Goal: Task Accomplishment & Management: Complete application form

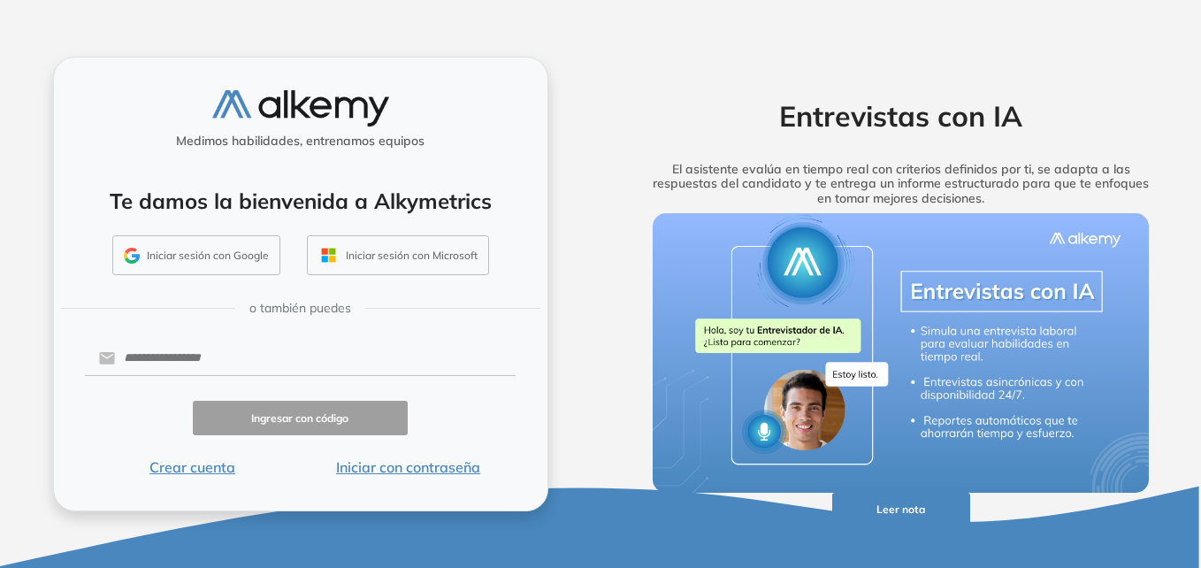
click at [203, 466] on button "Crear cuenta" at bounding box center [193, 466] width 216 height 21
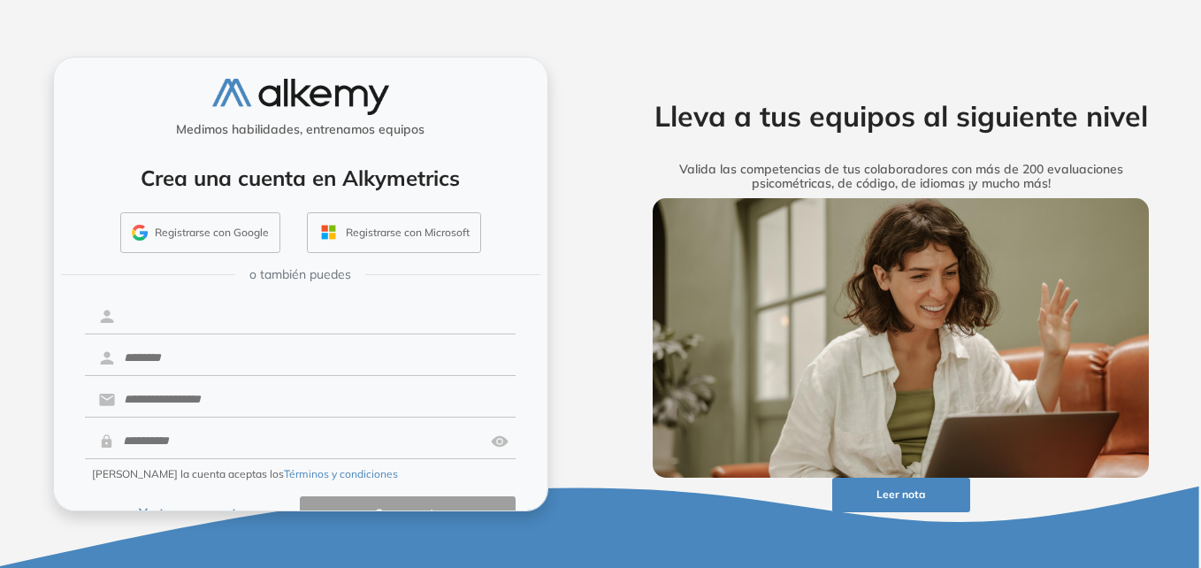
click at [237, 314] on input "text" at bounding box center [315, 317] width 401 height 34
type input "*********"
type input "******"
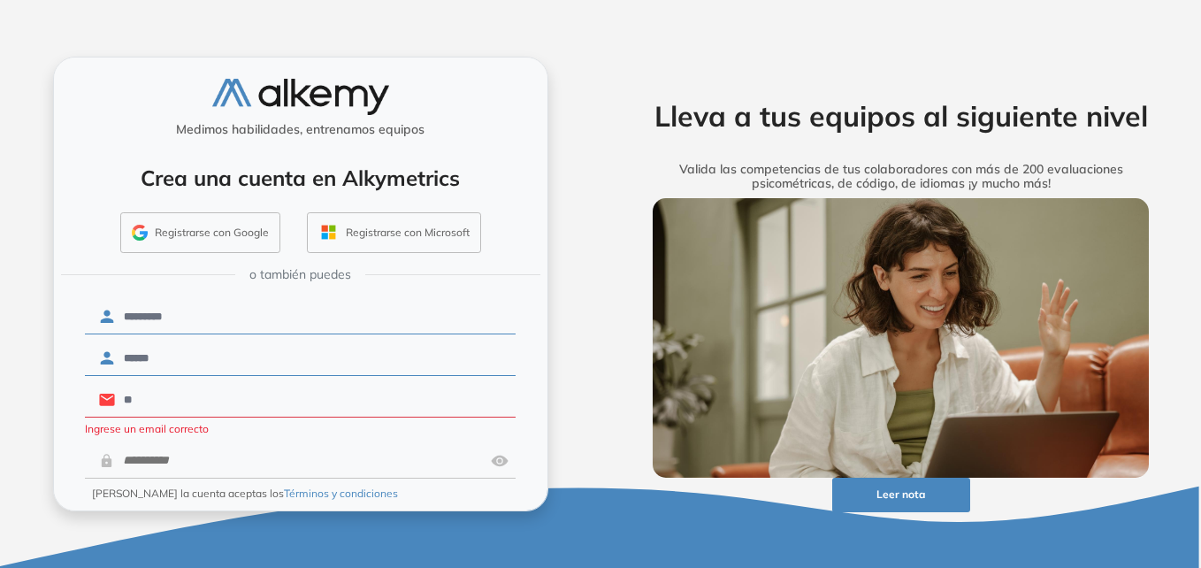
type input "*"
type input "*****"
click at [24, 461] on div "Medimos habilidades, entrenamos equipos Crea una cuenta en Alkymetrics Registra…" at bounding box center [300, 284] width 601 height 568
click at [192, 455] on input "text" at bounding box center [299, 461] width 371 height 34
type input "*"
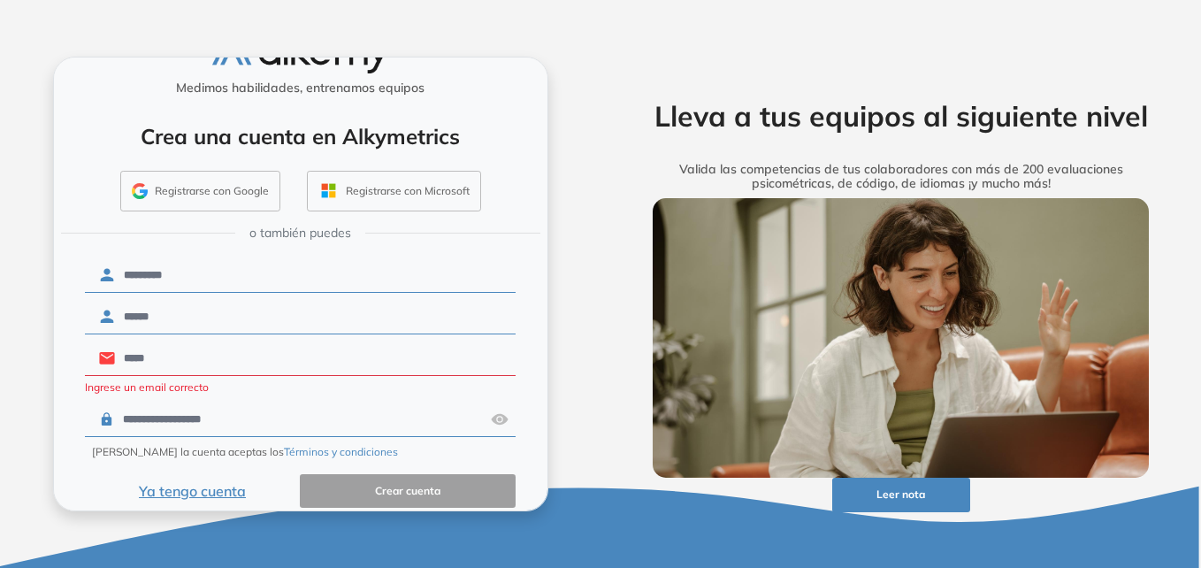
scroll to position [60, 0]
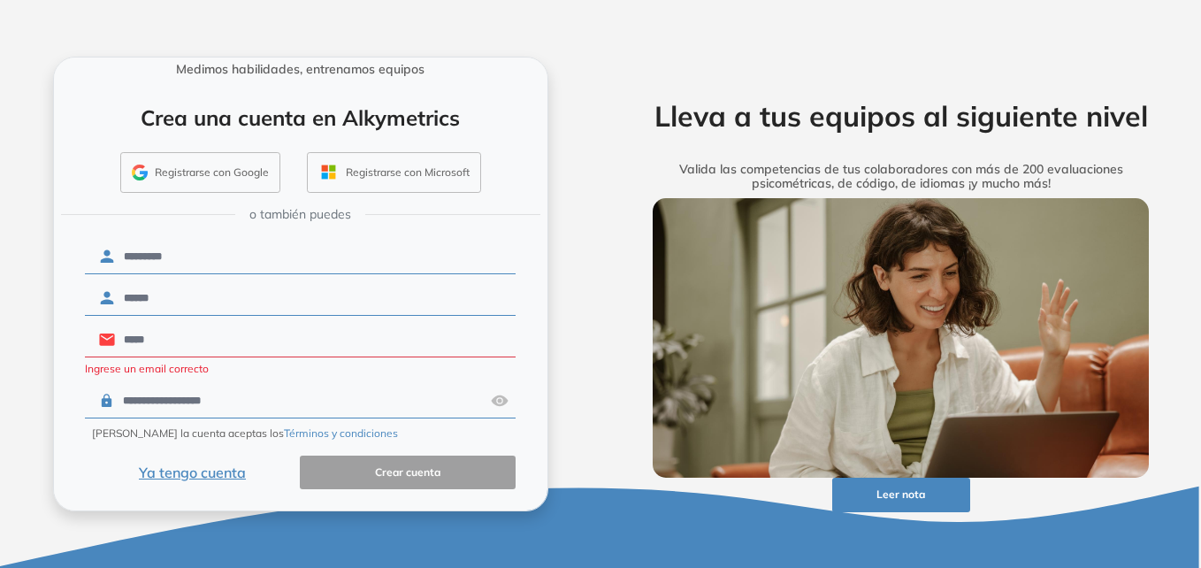
type input "**********"
click at [241, 402] on input "**********" at bounding box center [299, 401] width 371 height 34
click at [172, 342] on input "*****" at bounding box center [315, 340] width 401 height 34
type input "**********"
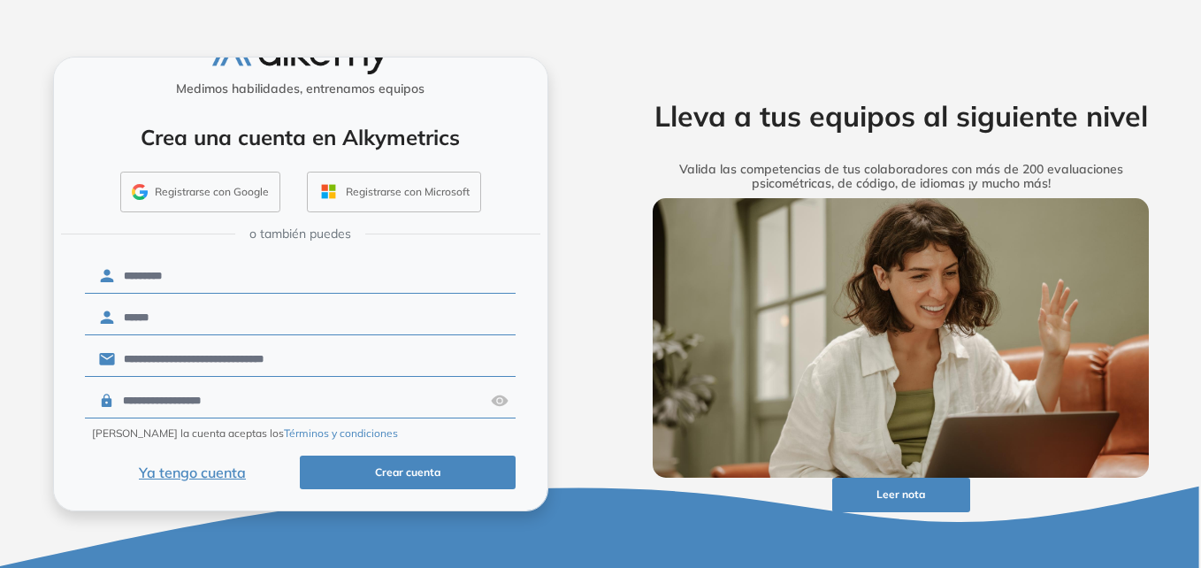
click at [356, 470] on button "Crear cuenta" at bounding box center [408, 472] width 216 height 34
click at [402, 471] on button "Crear cuenta" at bounding box center [408, 472] width 216 height 34
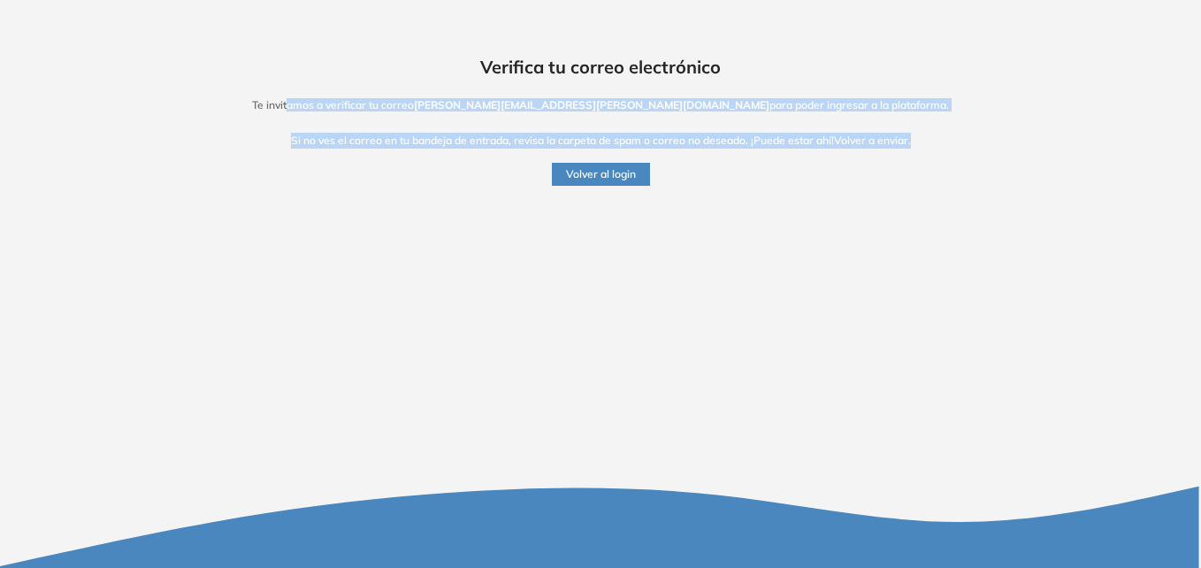
drag, startPoint x: 371, startPoint y: 107, endPoint x: 387, endPoint y: 152, distance: 48.1
click at [387, 152] on div "Verifica tu correo electrónico Te invitamos a verificar tu correo maria.seoane@…" at bounding box center [600, 93] width 1157 height 186
drag, startPoint x: 387, startPoint y: 152, endPoint x: 553, endPoint y: 140, distance: 165.9
click at [553, 140] on p "Si no ves el correo en tu bandeja de entrada, revisa la carpeta de spam o corre…" at bounding box center [600, 141] width 1157 height 16
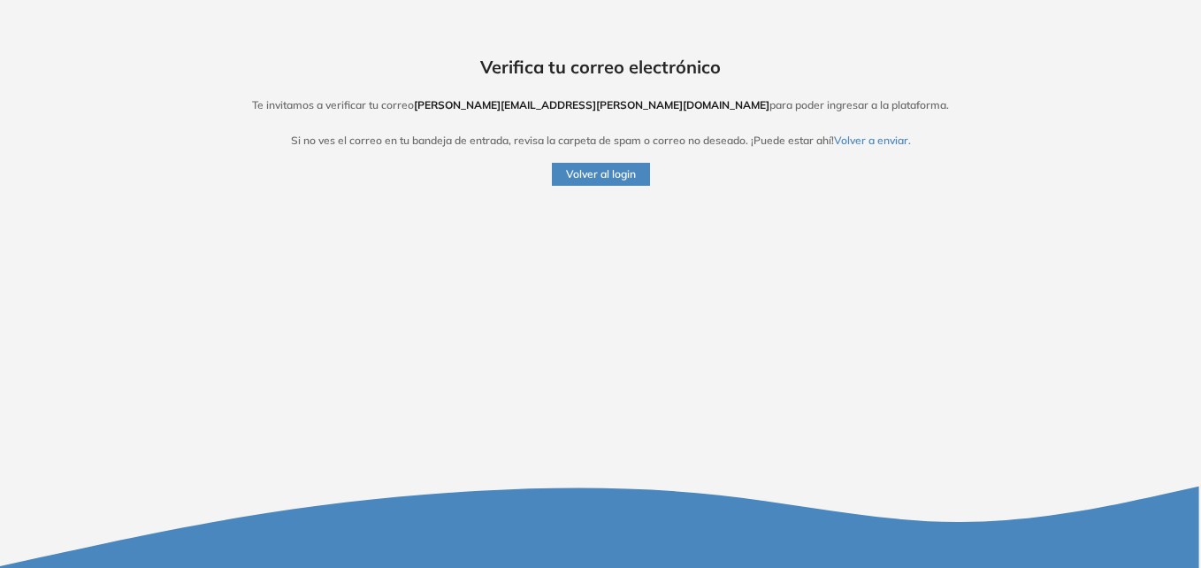
click at [645, 286] on div "Verifica tu correo electrónico Te invitamos a verificar tu correo maria.seoane@…" at bounding box center [600, 284] width 1201 height 568
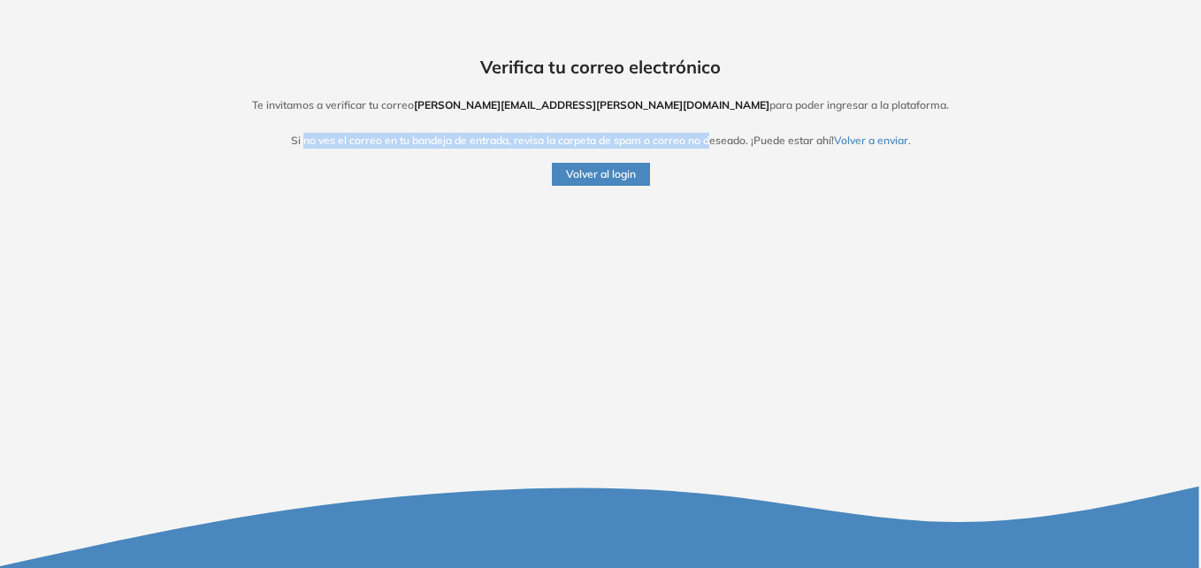
drag, startPoint x: 345, startPoint y: 141, endPoint x: 708, endPoint y: 135, distance: 363.5
click at [708, 135] on p "Si no ves el correo en tu bandeja de entrada, revisa la carpeta de spam o corre…" at bounding box center [600, 141] width 1157 height 16
drag, startPoint x: 708, startPoint y: 135, endPoint x: 662, endPoint y: 140, distance: 46.2
click at [662, 140] on p "Si no ves el correo en tu bandeja de entrada, revisa la carpeta de spam o corre…" at bounding box center [600, 141] width 1157 height 16
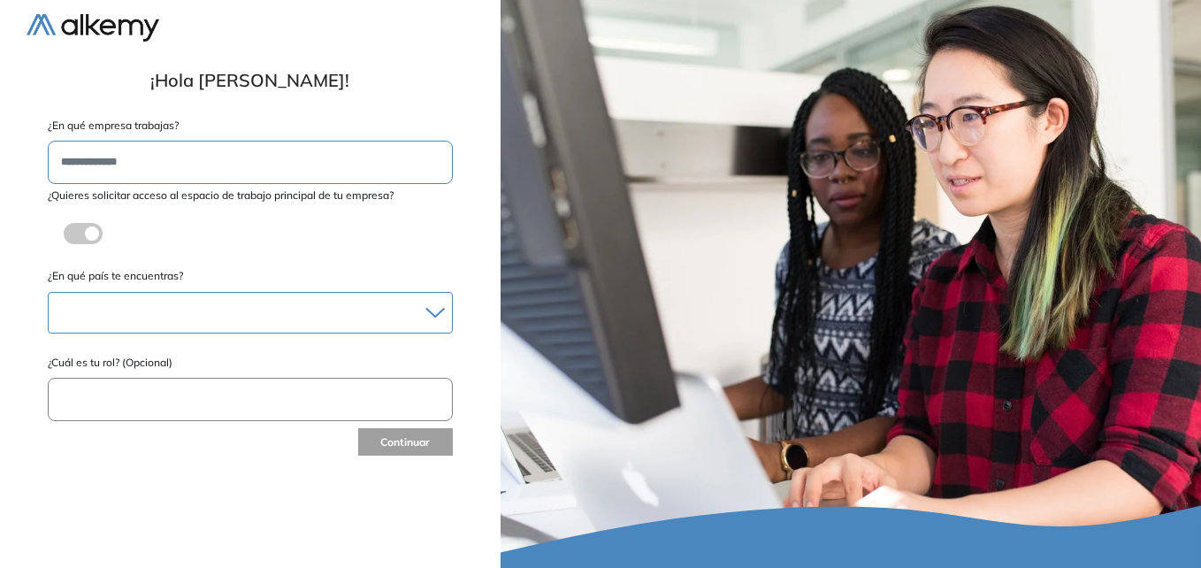
click at [205, 317] on div at bounding box center [250, 313] width 403 height 26
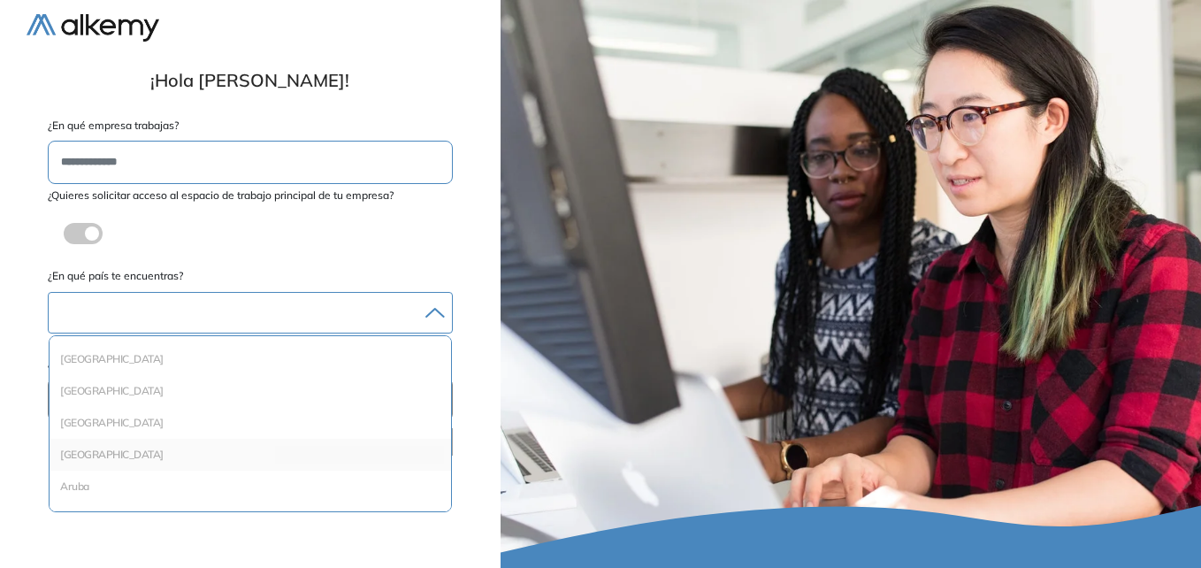
click at [144, 451] on li "Argentina" at bounding box center [250, 455] width 387 height 18
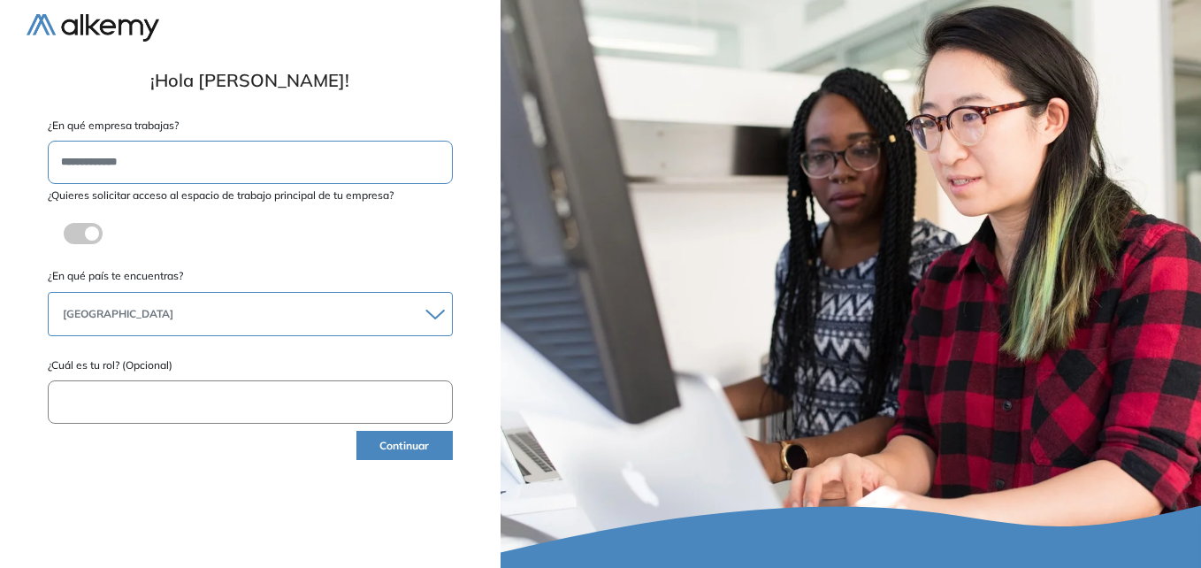
click at [148, 393] on input "text" at bounding box center [250, 401] width 405 height 43
click at [402, 445] on button "Continuar" at bounding box center [404, 445] width 96 height 29
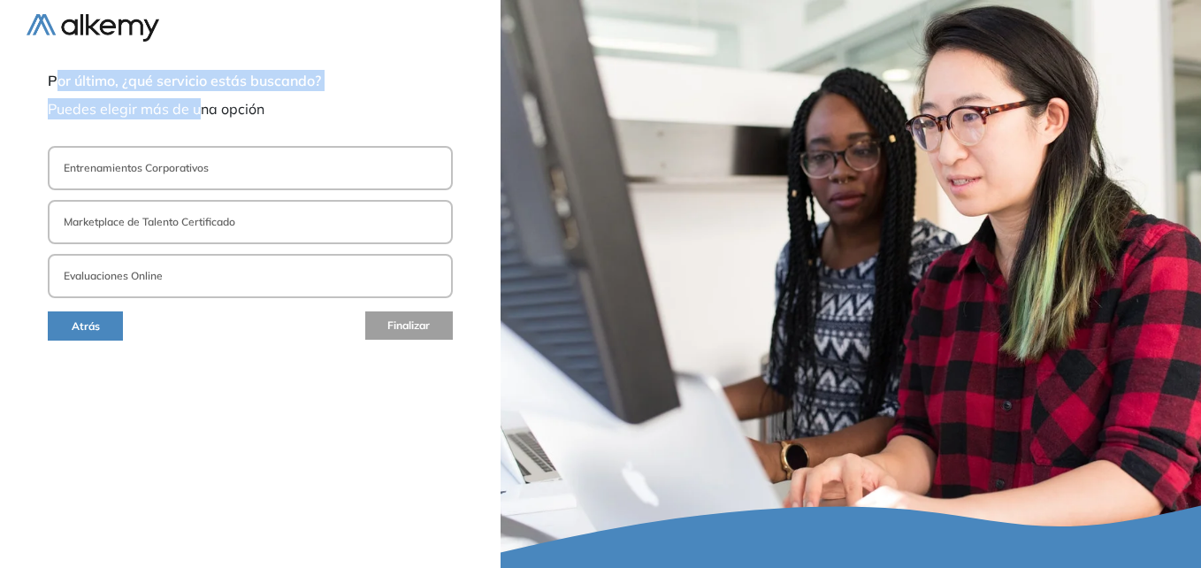
drag, startPoint x: 57, startPoint y: 83, endPoint x: 203, endPoint y: 97, distance: 145.7
click at [203, 97] on div "Por último, ¿qué servicio estás buscando? Puedes elegir más de una opción" at bounding box center [251, 95] width 448 height 50
click at [73, 79] on span "Por último, ¿qué servicio estás buscando?" at bounding box center [250, 80] width 405 height 21
drag, startPoint x: 153, startPoint y: 82, endPoint x: 210, endPoint y: 99, distance: 59.9
click at [210, 99] on div "Por último, ¿qué servicio estás buscando? Puedes elegir más de una opción" at bounding box center [251, 95] width 448 height 50
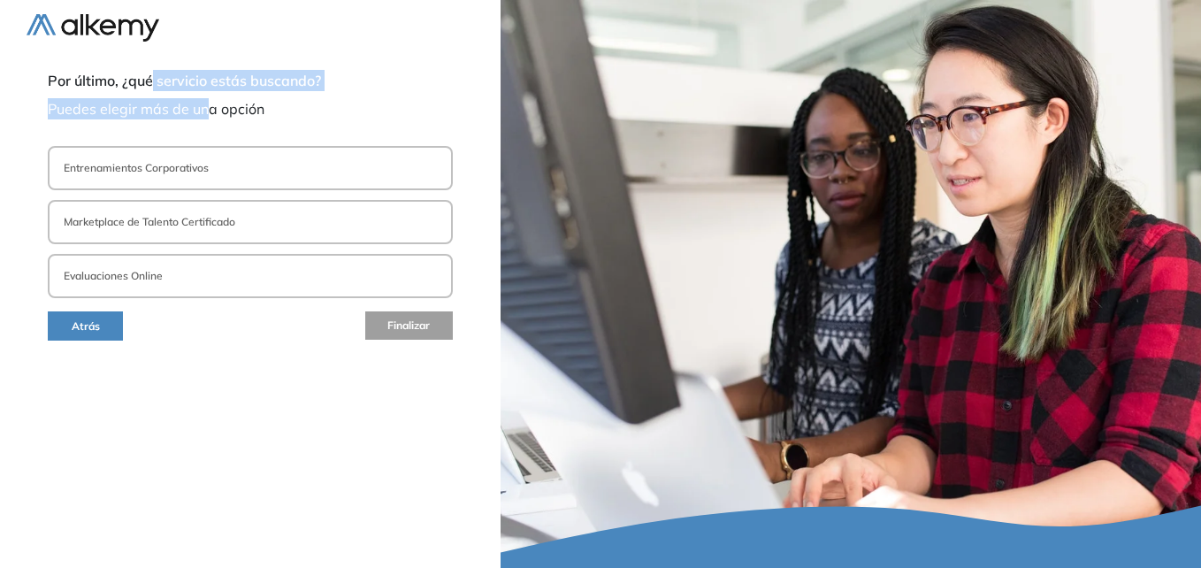
drag, startPoint x: 210, startPoint y: 99, endPoint x: 126, endPoint y: 101, distance: 84.9
click at [126, 101] on span "Puedes elegir más de una opción" at bounding box center [250, 108] width 405 height 21
drag, startPoint x: 92, startPoint y: 85, endPoint x: 145, endPoint y: 121, distance: 64.3
click at [145, 121] on div "Por último, ¿qué servicio estás buscando? Puedes elegir más de una opción" at bounding box center [251, 108] width 448 height 76
drag, startPoint x: 145, startPoint y: 121, endPoint x: 89, endPoint y: 119, distance: 55.8
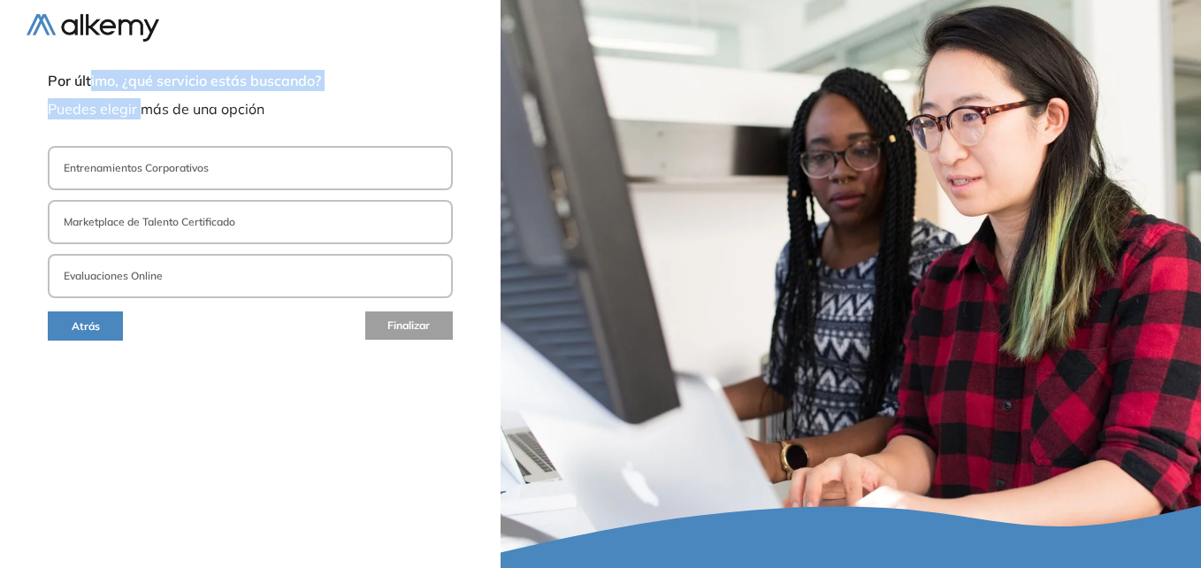
click at [89, 119] on span "Puedes elegir más de una opción" at bounding box center [250, 108] width 405 height 21
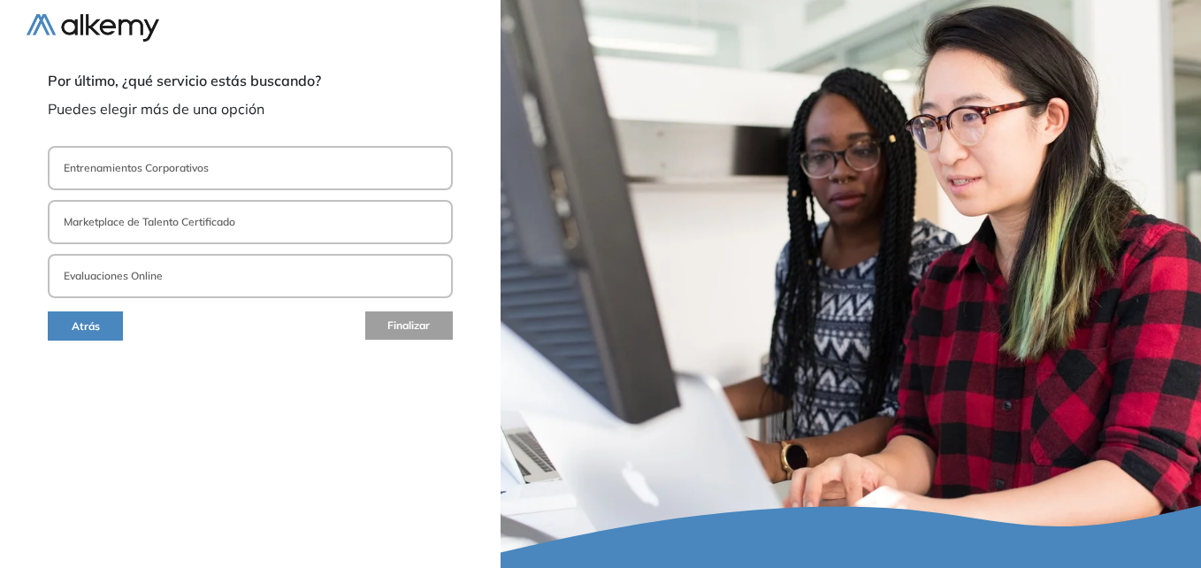
click at [272, 272] on button "Evaluaciones Online" at bounding box center [250, 276] width 405 height 44
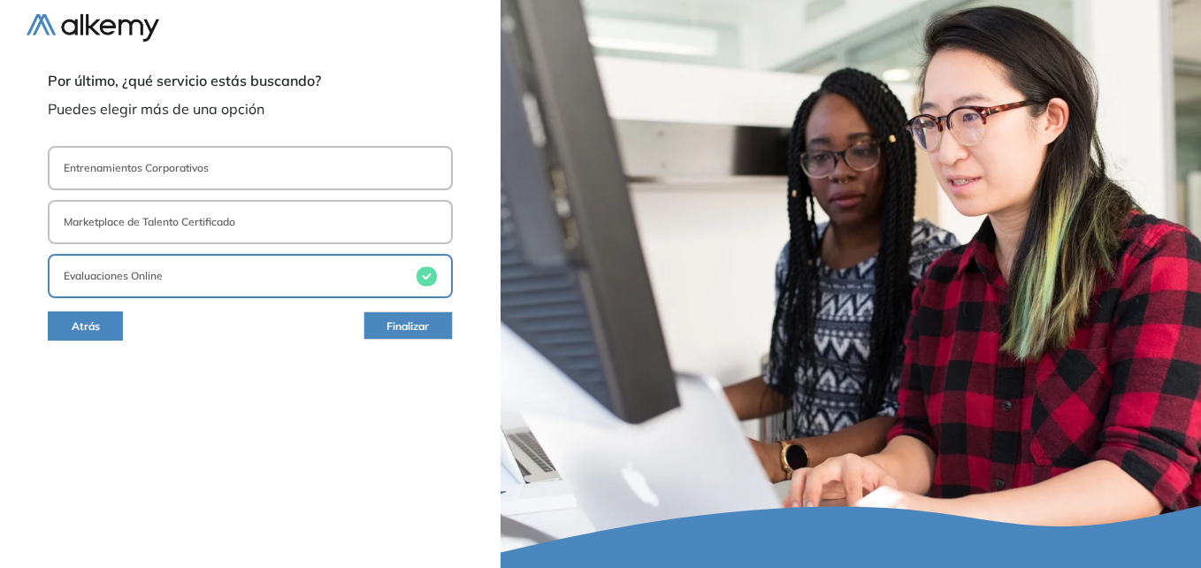
click at [388, 335] on button "Finalizar" at bounding box center [408, 325] width 89 height 28
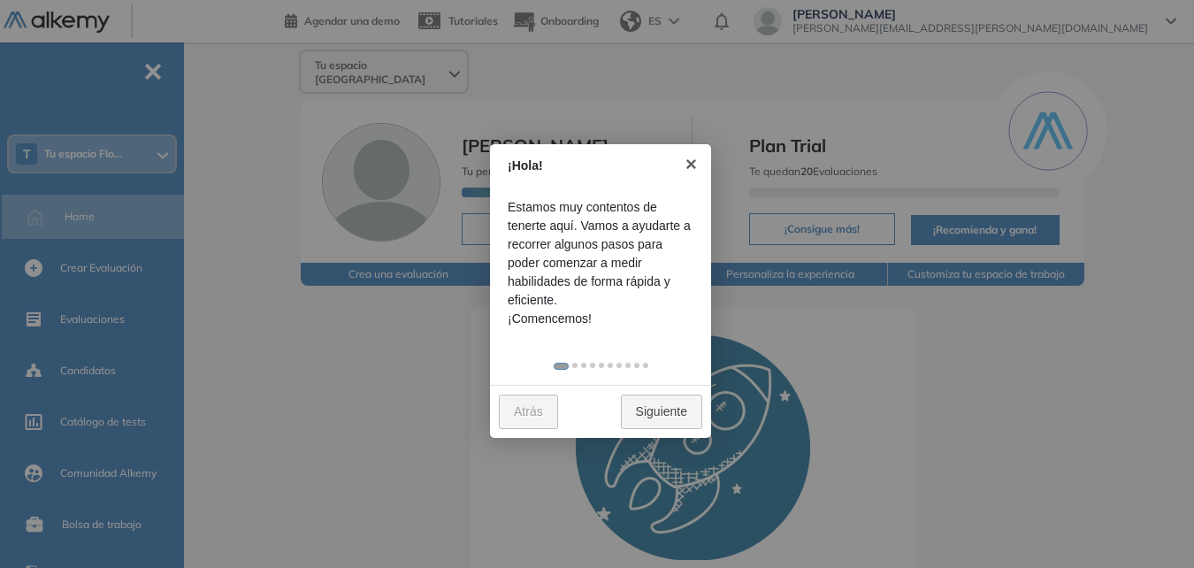
drag, startPoint x: 562, startPoint y: 222, endPoint x: 592, endPoint y: 300, distance: 83.4
click at [593, 301] on span "Estamos muy contentos de tenerte aquí. Vamos a ayudarte a recorrer algunos paso…" at bounding box center [601, 253] width 186 height 111
drag, startPoint x: 592, startPoint y: 300, endPoint x: 575, endPoint y: 268, distance: 36.0
click at [575, 268] on span "Estamos muy contentos de tenerte aquí. Vamos a ayudarte a recorrer algunos paso…" at bounding box center [601, 253] width 186 height 111
click at [656, 413] on link "Siguiente" at bounding box center [661, 411] width 81 height 34
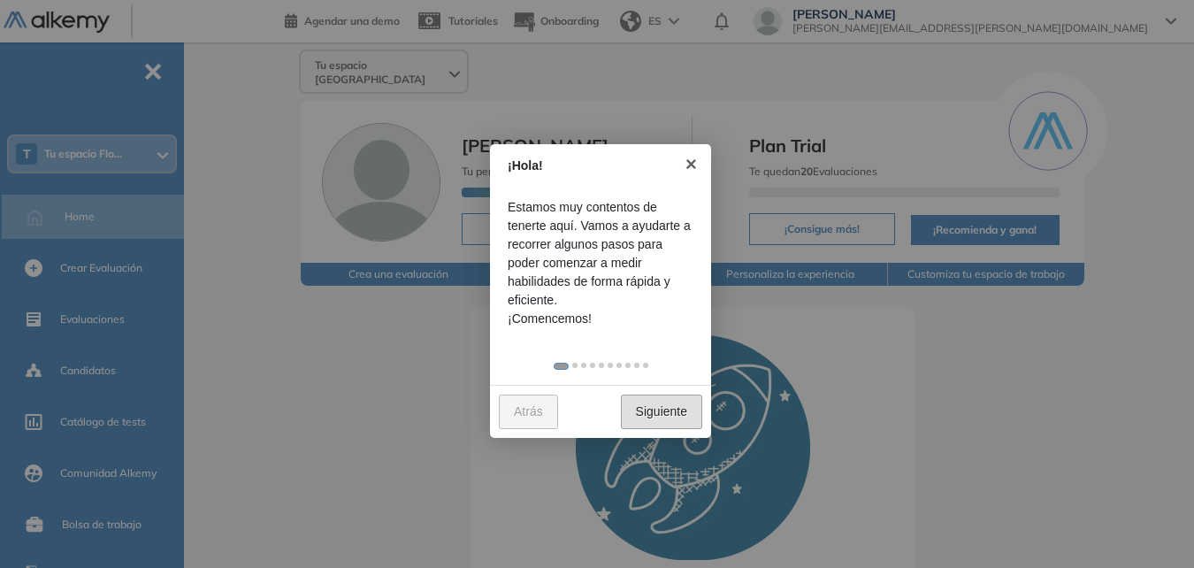
scroll to position [64, 0]
